Goal: Information Seeking & Learning: Learn about a topic

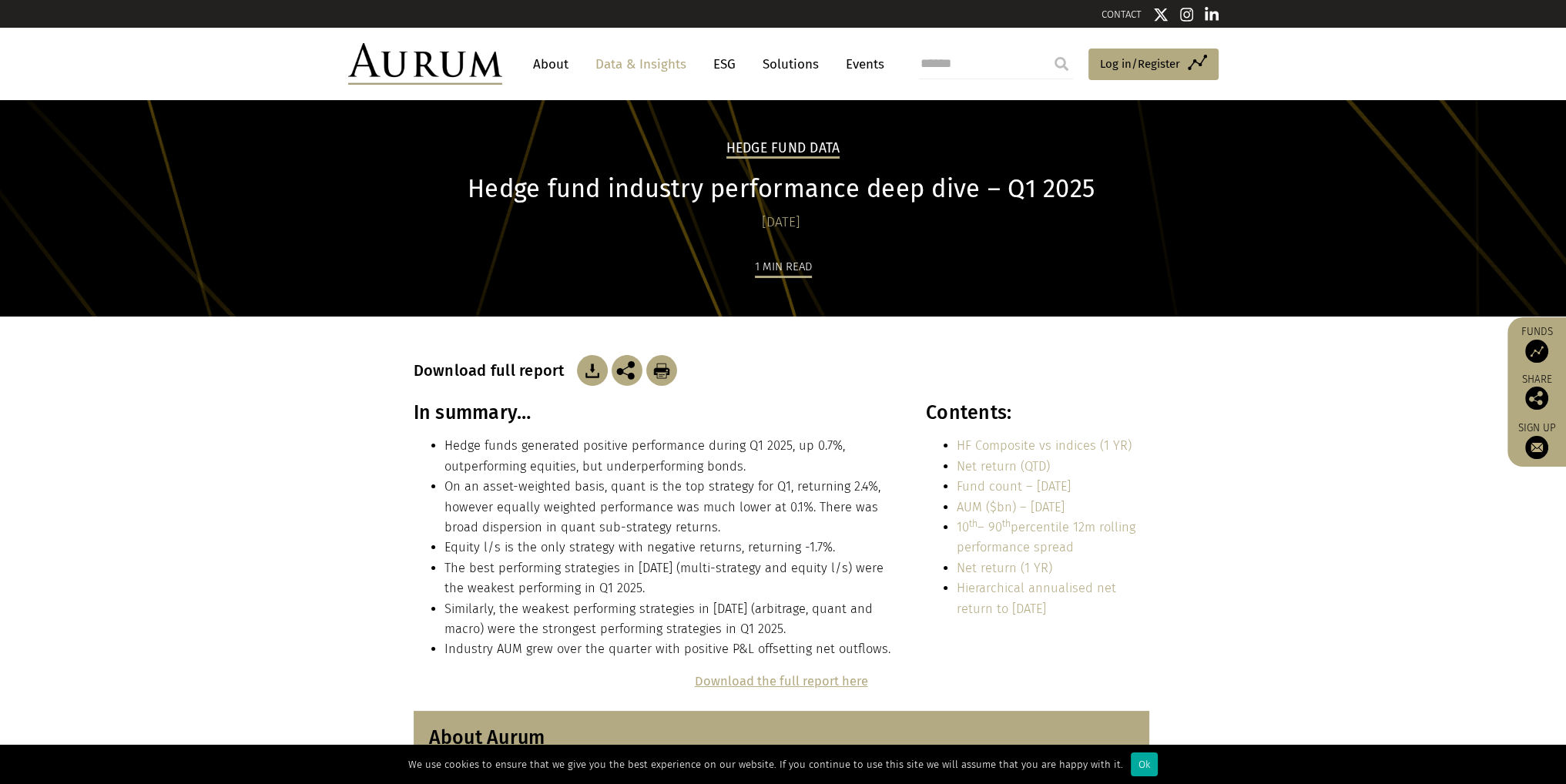
click at [464, 63] on img at bounding box center [424, 64] width 154 height 42
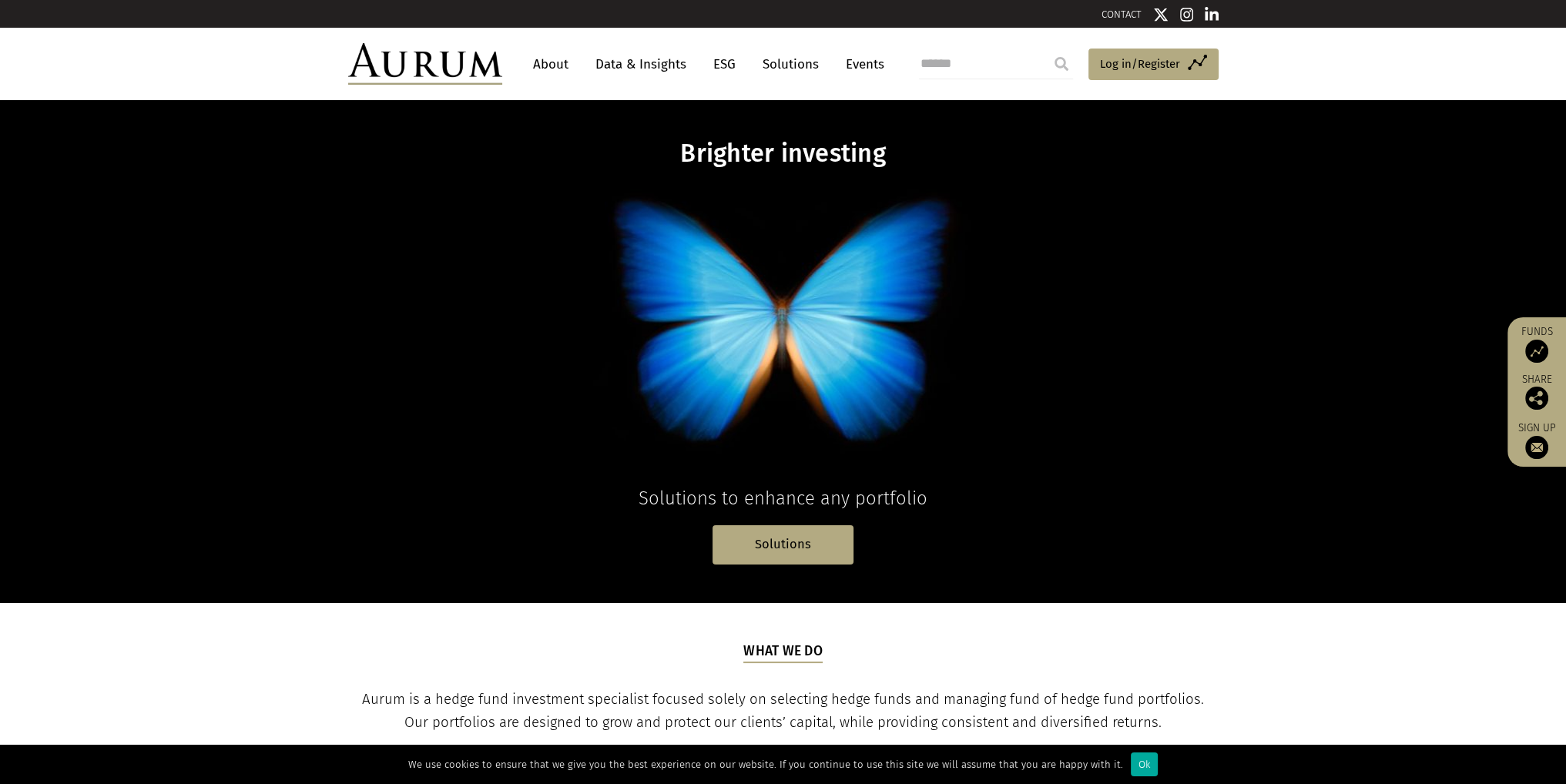
click at [616, 57] on link "Data & Insights" at bounding box center [640, 64] width 106 height 29
